Goal: Task Accomplishment & Management: Use online tool/utility

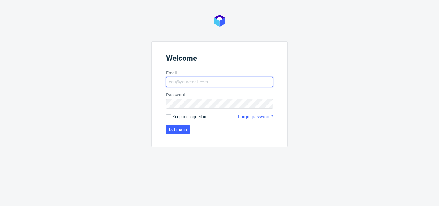
type input "michal.fedorowicz@packhelp.com"
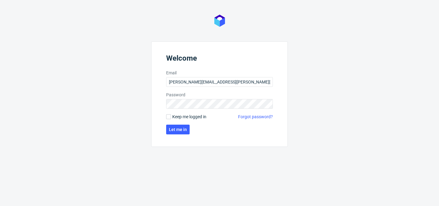
click at [177, 117] on span "Keep me logged in" at bounding box center [189, 117] width 34 height 6
click at [171, 117] on input "Keep me logged in" at bounding box center [168, 116] width 5 height 5
checkbox input "true"
click at [177, 128] on span "Let me in" at bounding box center [178, 130] width 18 height 4
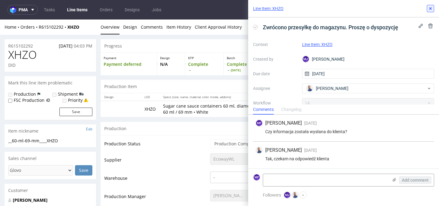
click at [434, 9] on button at bounding box center [430, 8] width 7 height 7
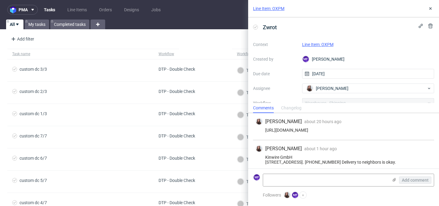
scroll to position [8, 0]
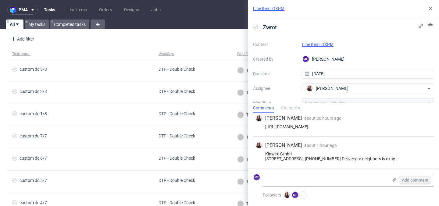
click at [314, 45] on link "Line Item: OXPM" at bounding box center [317, 44] width 31 height 5
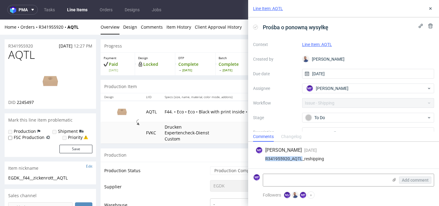
drag, startPoint x: 301, startPoint y: 160, endPoint x: 264, endPoint y: 158, distance: 37.3
click at [264, 158] on div "R341955920_AQTL_reshipping" at bounding box center [344, 158] width 176 height 5
copy div "R341955920_AQTL"
click at [351, 152] on div "MF Michał Fedorowicz 4 days ago 8th Sep 2025, 11:03" at bounding box center [344, 150] width 176 height 7
click at [50, 11] on link "Tasks" at bounding box center [49, 10] width 18 height 10
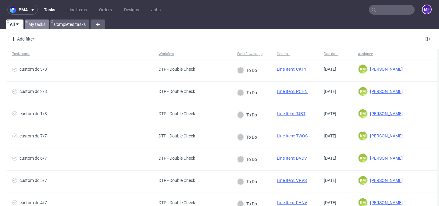
click at [34, 26] on link "My tasks" at bounding box center [37, 25] width 24 height 10
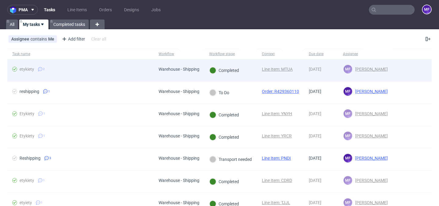
click at [74, 72] on span "etykiety 2" at bounding box center [80, 70] width 137 height 7
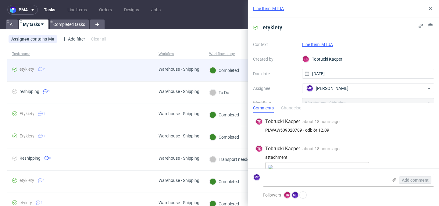
scroll to position [25, 0]
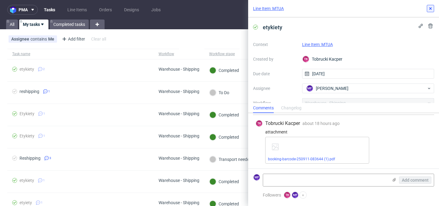
click at [431, 9] on use at bounding box center [430, 8] width 2 height 2
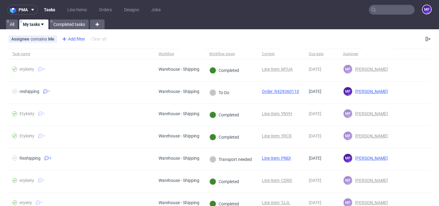
click at [75, 39] on div "Add filter" at bounding box center [72, 39] width 27 height 10
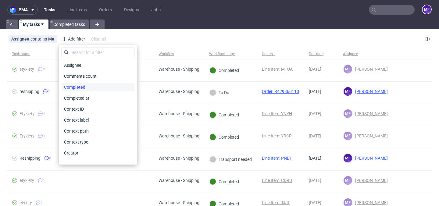
click at [82, 88] on span "Completed" at bounding box center [75, 87] width 26 height 9
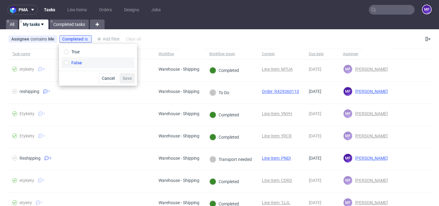
click at [78, 63] on span "False" at bounding box center [76, 63] width 11 height 6
click at [69, 63] on input "False" at bounding box center [66, 62] width 5 height 5
radio input "true"
click at [124, 77] on span "Save" at bounding box center [127, 78] width 9 height 4
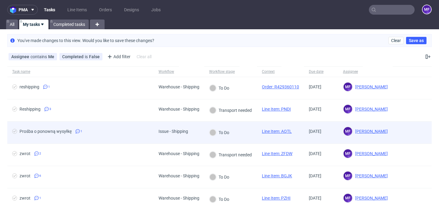
scroll to position [24, 0]
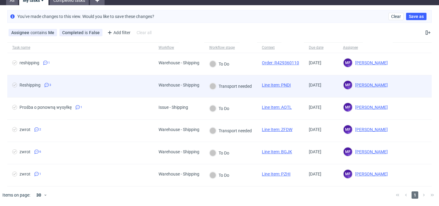
click at [95, 88] on span "Reshipping 3" at bounding box center [80, 86] width 137 height 7
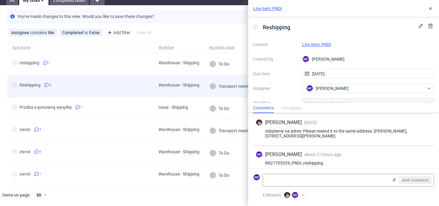
scroll to position [31, 0]
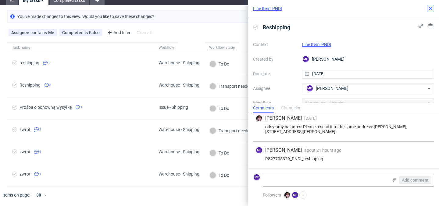
click at [429, 7] on icon at bounding box center [430, 8] width 5 height 5
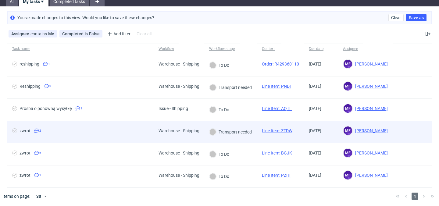
scroll to position [24, 0]
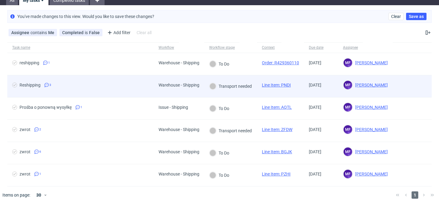
click at [55, 85] on span "Reshipping 3" at bounding box center [80, 86] width 137 height 7
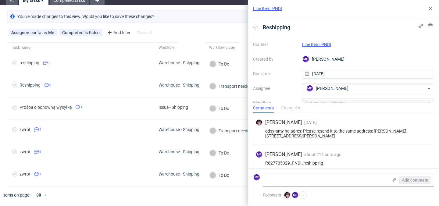
scroll to position [31, 0]
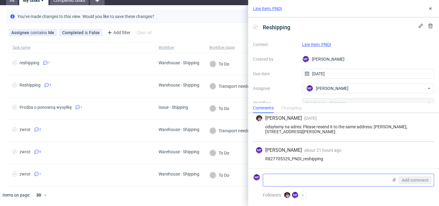
click at [313, 179] on textarea at bounding box center [325, 180] width 125 height 12
paste textarea "1Z5A15806898929496"
type textarea "1Z5A15806898929496"
click at [350, 166] on div "MF Michał Fedorowicz about 21 hours ago 11th Sep 2025, 12:10 R827705329_PNDI_re…" at bounding box center [343, 155] width 181 height 27
click at [332, 179] on textarea "1Z5A15806898929496" at bounding box center [325, 180] width 125 height 12
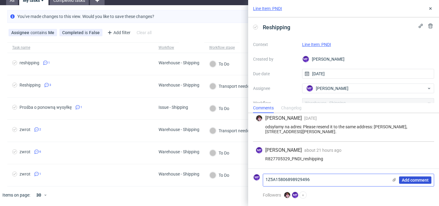
click at [415, 181] on span "Add comment" at bounding box center [415, 180] width 27 height 4
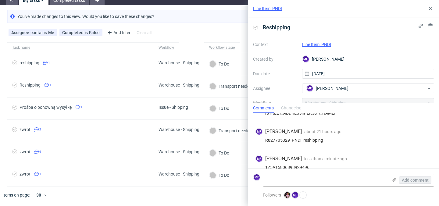
scroll to position [58, 0]
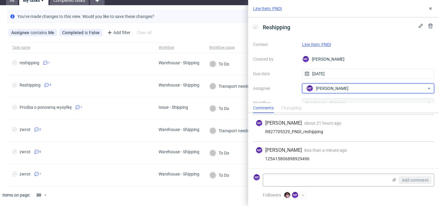
click at [359, 87] on div "MF Michał Fedorowicz" at bounding box center [366, 89] width 122 height 10
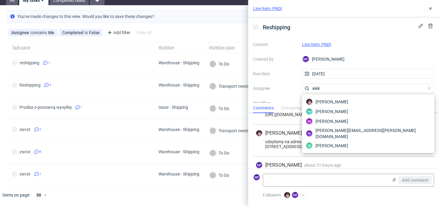
scroll to position [15, 0]
type input "alek"
click at [330, 104] on span "Aleks Ziemkowski" at bounding box center [332, 102] width 33 height 6
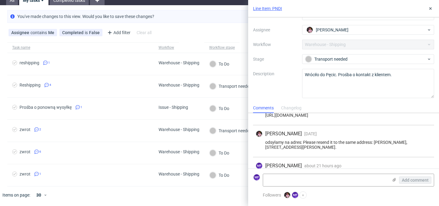
scroll to position [58, 0]
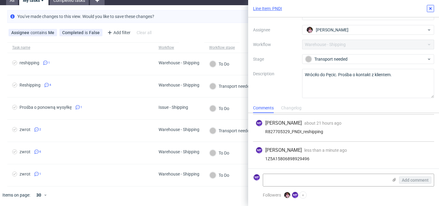
click at [430, 9] on use at bounding box center [430, 8] width 2 height 2
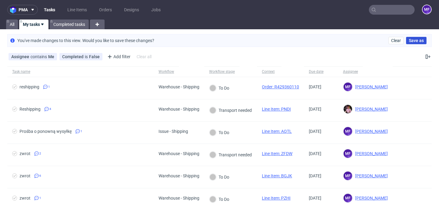
click at [410, 41] on span "Save as" at bounding box center [416, 40] width 15 height 4
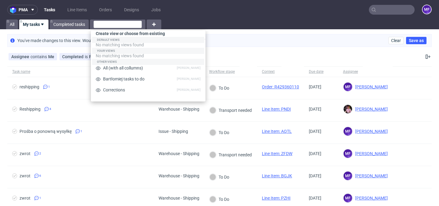
click at [257, 56] on div "Assignee contains Me Completed is False Add filter Hide filters Clear all" at bounding box center [219, 56] width 439 height 15
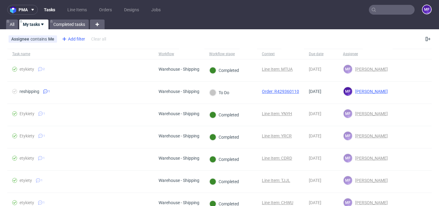
click at [74, 41] on div "Add filter" at bounding box center [72, 39] width 27 height 10
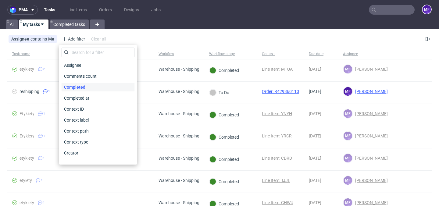
click at [91, 88] on div "Completed" at bounding box center [98, 87] width 73 height 9
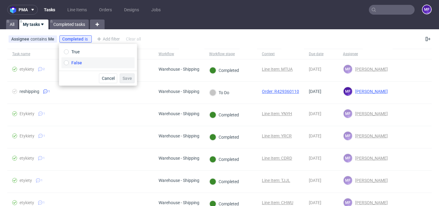
click at [85, 61] on label "False" at bounding box center [98, 62] width 73 height 11
click at [69, 61] on input "False" at bounding box center [66, 62] width 5 height 5
radio input "true"
click at [126, 78] on span "Save" at bounding box center [127, 78] width 9 height 4
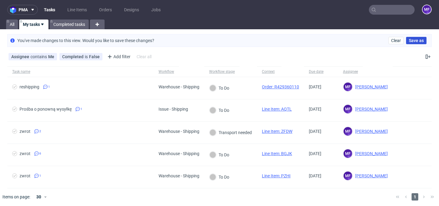
click at [412, 42] on span "Save as" at bounding box center [416, 40] width 15 height 4
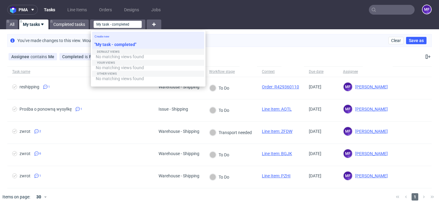
type input "My task - completed"
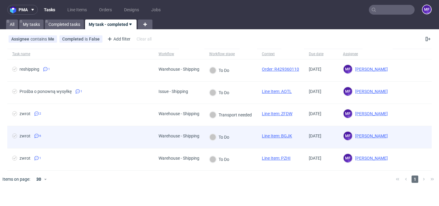
click at [129, 136] on span "zwrot 6" at bounding box center [80, 137] width 137 height 7
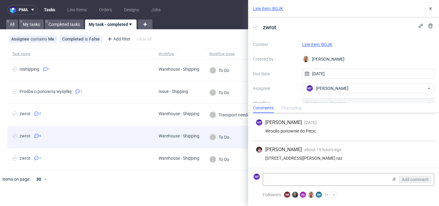
scroll to position [113, 0]
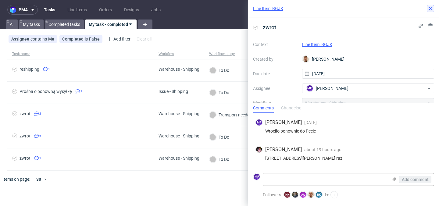
click at [430, 11] on icon at bounding box center [430, 8] width 5 height 5
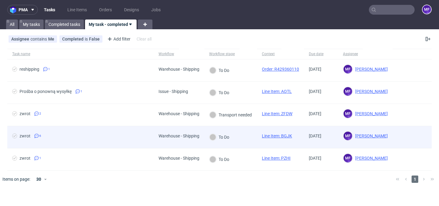
click at [97, 130] on div "zwrot 6" at bounding box center [80, 137] width 146 height 22
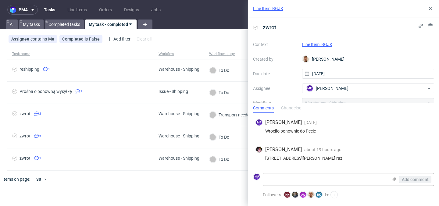
scroll to position [113, 0]
click at [122, 182] on div at bounding box center [228, 179] width 325 height 17
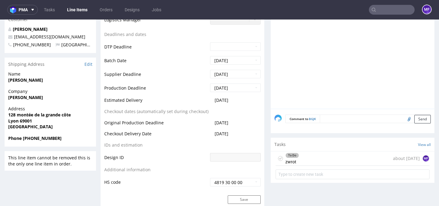
scroll to position [233, 0]
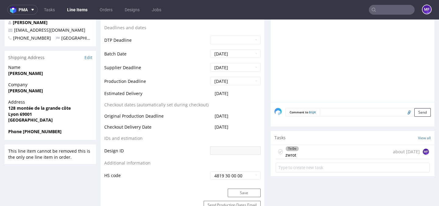
click at [321, 150] on div "To Do zwrot about 2 months ago MF" at bounding box center [353, 152] width 154 height 14
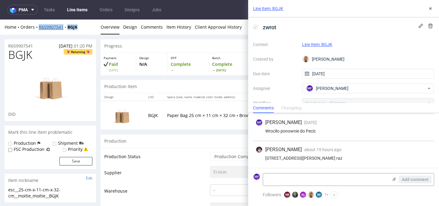
drag, startPoint x: 81, startPoint y: 30, endPoint x: 39, endPoint y: 27, distance: 42.2
click at [39, 27] on div "Home Orders R659907541 BGJK" at bounding box center [51, 27] width 92 height 6
copy div "R659907541 BGJK"
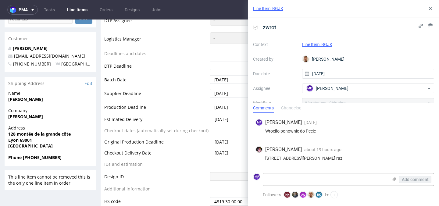
scroll to position [206, 0]
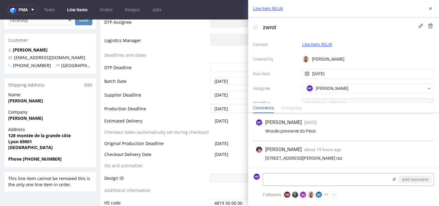
click at [27, 100] on strong "vieu josselin" at bounding box center [25, 101] width 35 height 6
drag, startPoint x: 9, startPoint y: 102, endPoint x: 42, endPoint y: 103, distance: 32.3
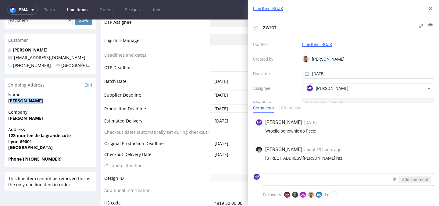
click at [42, 103] on span "vieu josselin" at bounding box center [50, 101] width 84 height 6
click at [40, 103] on span "vieu josselin" at bounding box center [50, 101] width 84 height 6
drag, startPoint x: 36, startPoint y: 101, endPoint x: 2, endPoint y: 102, distance: 34.2
copy strong "vieu josselin"
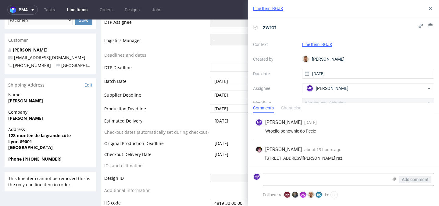
click at [23, 120] on strong "Moitié Moitié" at bounding box center [25, 118] width 35 height 6
copy strong "Moitié Moitié"
drag, startPoint x: 295, startPoint y: 154, endPoint x: 263, endPoint y: 154, distance: 32.3
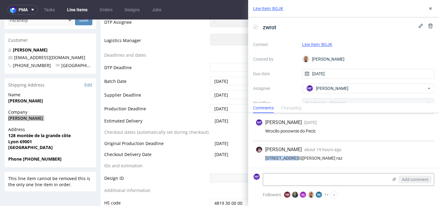
click at [263, 156] on div "11 Rue Pouteau, 69001 Lyon wyślijmy jeszcze raz" at bounding box center [344, 158] width 176 height 5
copy div "11 Rue Pouteau"
click at [304, 156] on div "11 Rue Pouteau, 69001 Lyon wyślijmy jeszcze raz" at bounding box center [344, 158] width 176 height 5
copy div "69001"
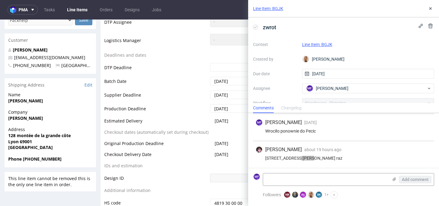
click at [44, 160] on strong "Phone +33629903393" at bounding box center [34, 159] width 53 height 6
click at [56, 160] on span "Phone +33629903393" at bounding box center [50, 159] width 84 height 6
drag, startPoint x: 56, startPoint y: 160, endPoint x: 23, endPoint y: 159, distance: 33.9
click at [23, 159] on span "Phone +33629903393" at bounding box center [50, 159] width 84 height 6
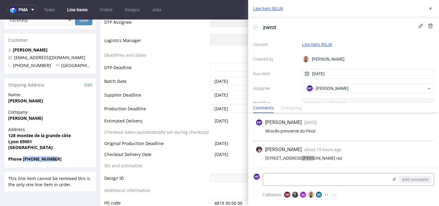
copy strong "+33629903393"
drag, startPoint x: 77, startPoint y: 57, endPoint x: 13, endPoint y: 58, distance: 63.1
click at [13, 58] on p "moitiemoitie.fripes@gmail.com" at bounding box center [50, 58] width 84 height 6
copy link "moitiemoitie.fripes@gmail.com"
click at [289, 180] on textarea at bounding box center [325, 180] width 125 height 12
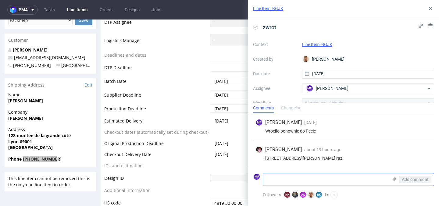
paste textarea "R659907541_BGJK_reshipping"
paste textarea "_2"
type textarea "R659907541_BGJK_reshipping_2"
click at [350, 162] on div "Aleks Ziemkowski about 19 hours ago 11th Sep 2025, 14:18 11 Rue Pouteau, 69001 …" at bounding box center [343, 154] width 181 height 27
click at [420, 179] on span "Add comment" at bounding box center [415, 180] width 27 height 4
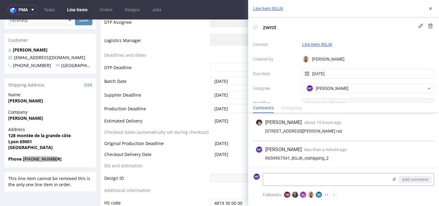
scroll to position [140, 0]
click at [430, 9] on use at bounding box center [430, 8] width 2 height 2
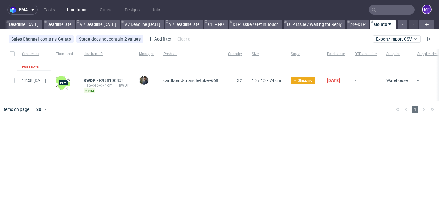
scroll to position [0, 695]
